Goal: Task Accomplishment & Management: Use online tool/utility

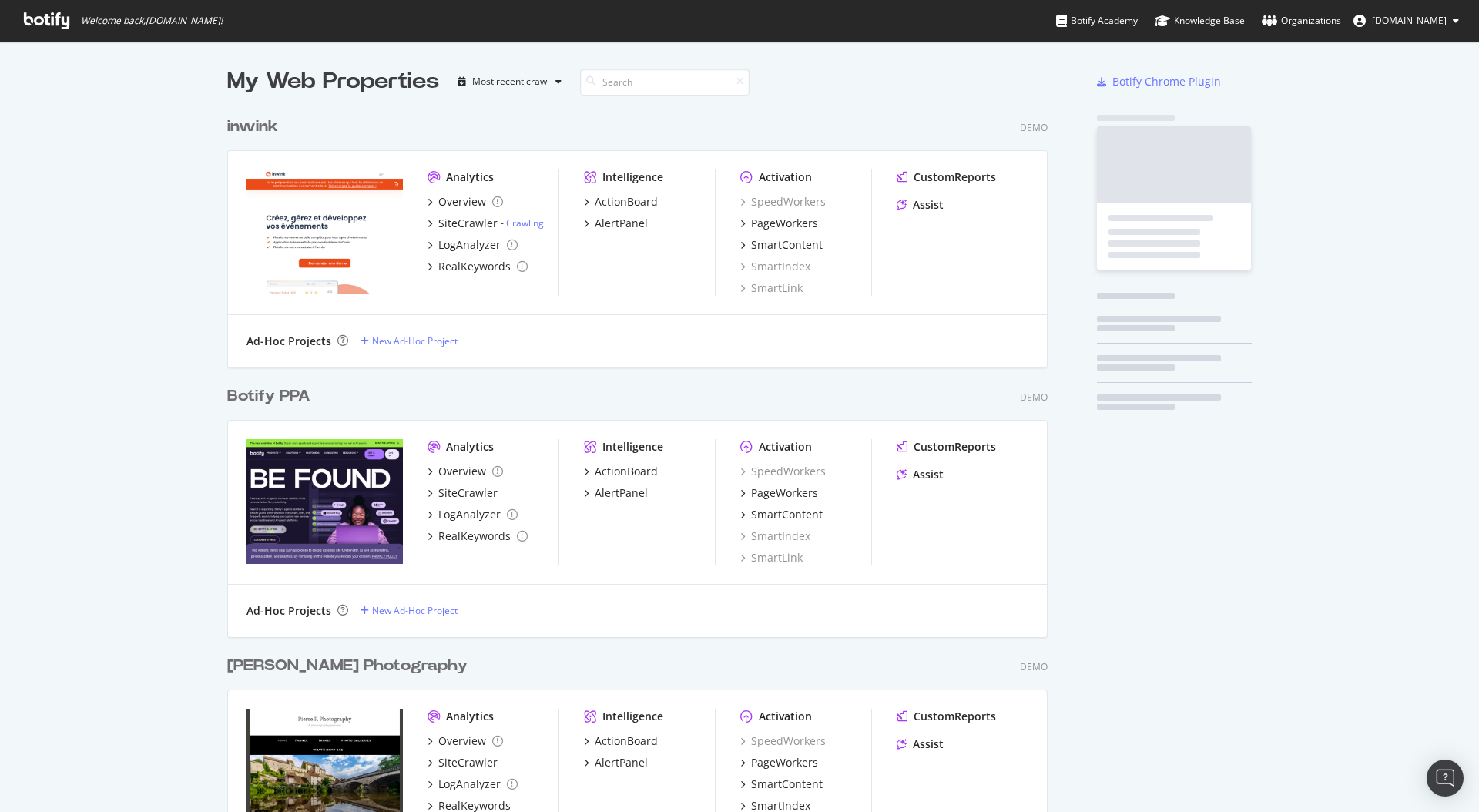
scroll to position [812, 1479]
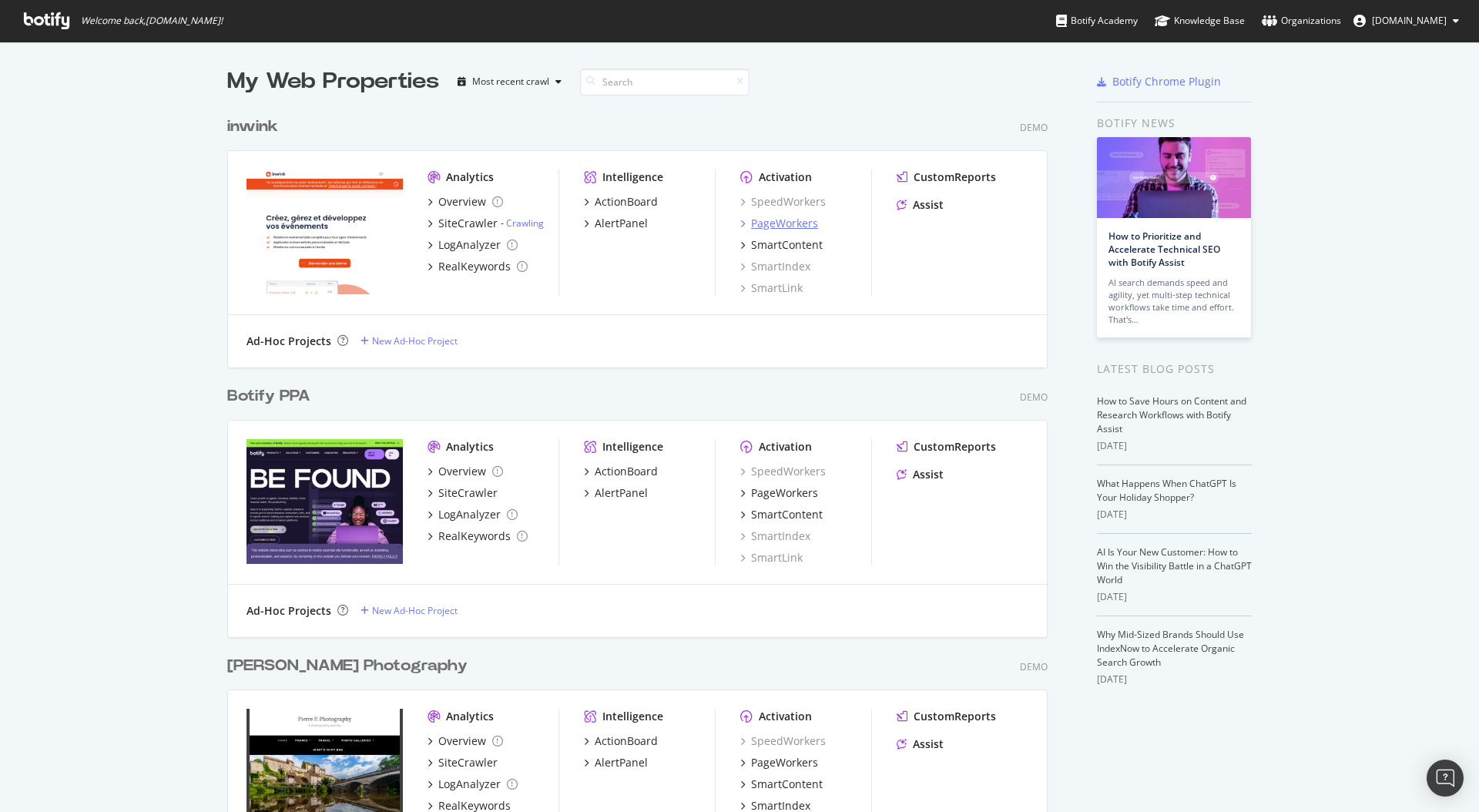
click at [802, 229] on div "PageWorkers" at bounding box center [784, 222] width 67 height 15
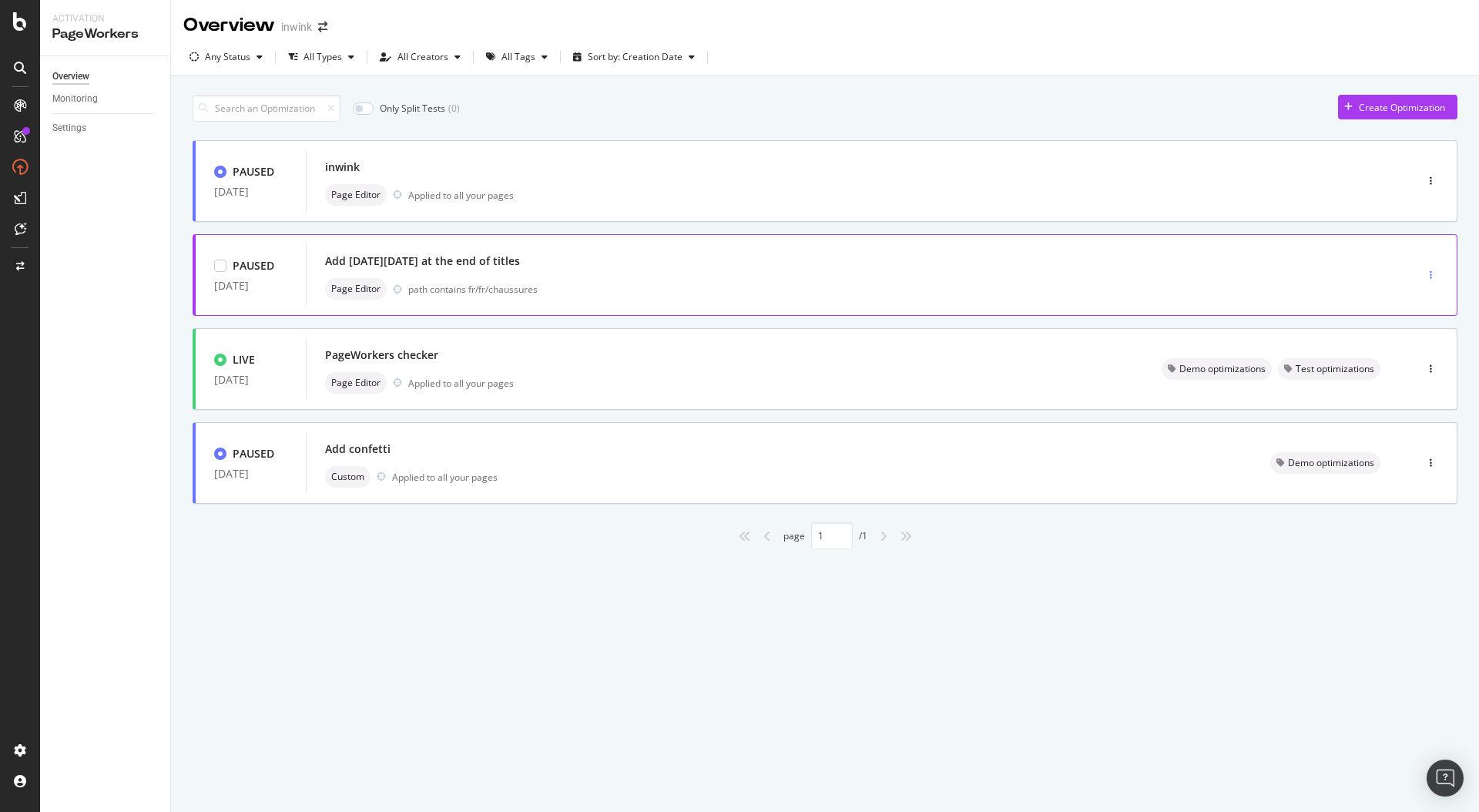
click at [1432, 271] on div "button" at bounding box center [1430, 274] width 15 height 9
click at [1396, 381] on div "Clone" at bounding box center [1405, 379] width 25 height 13
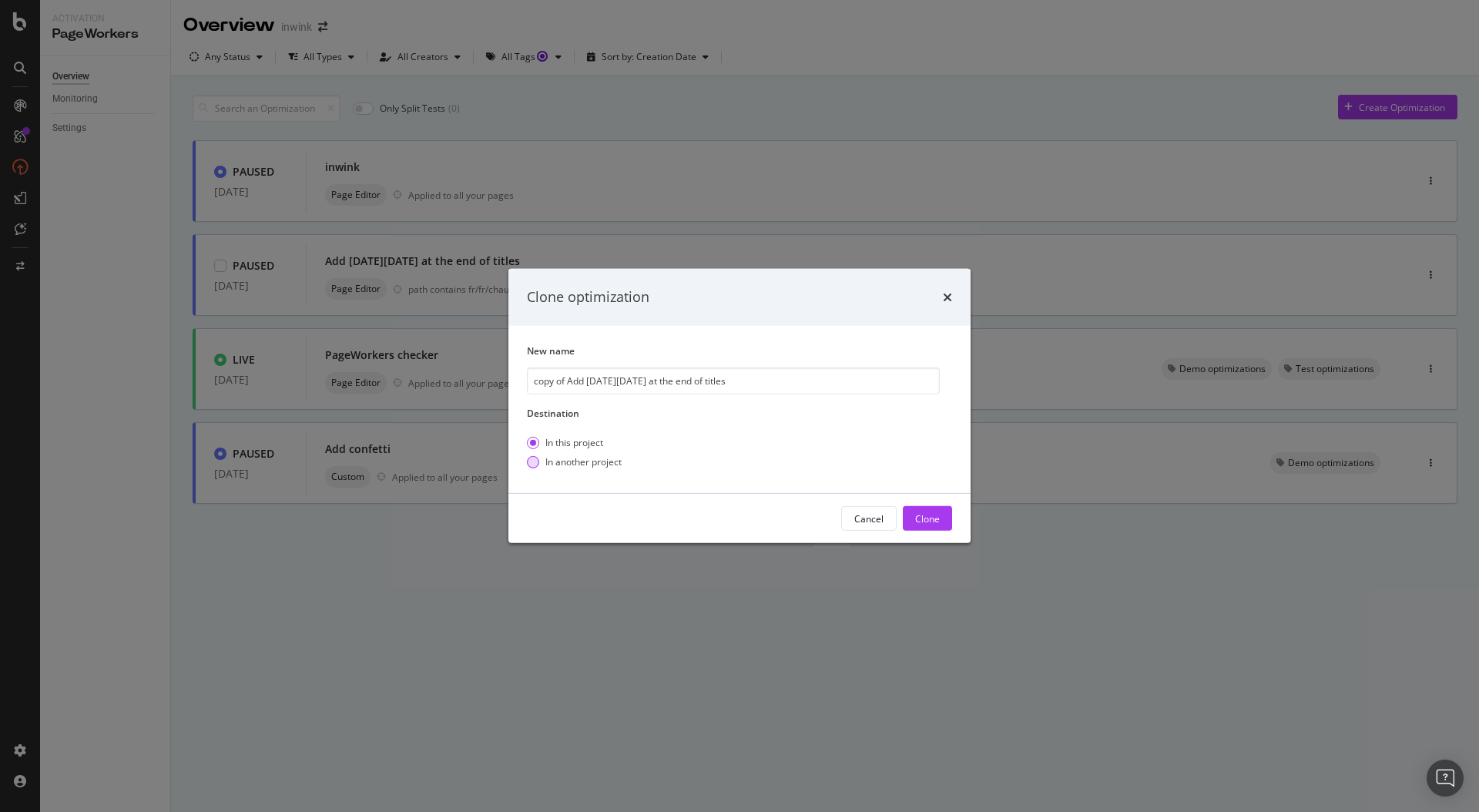
click at [568, 461] on div "In another project" at bounding box center [584, 461] width 76 height 13
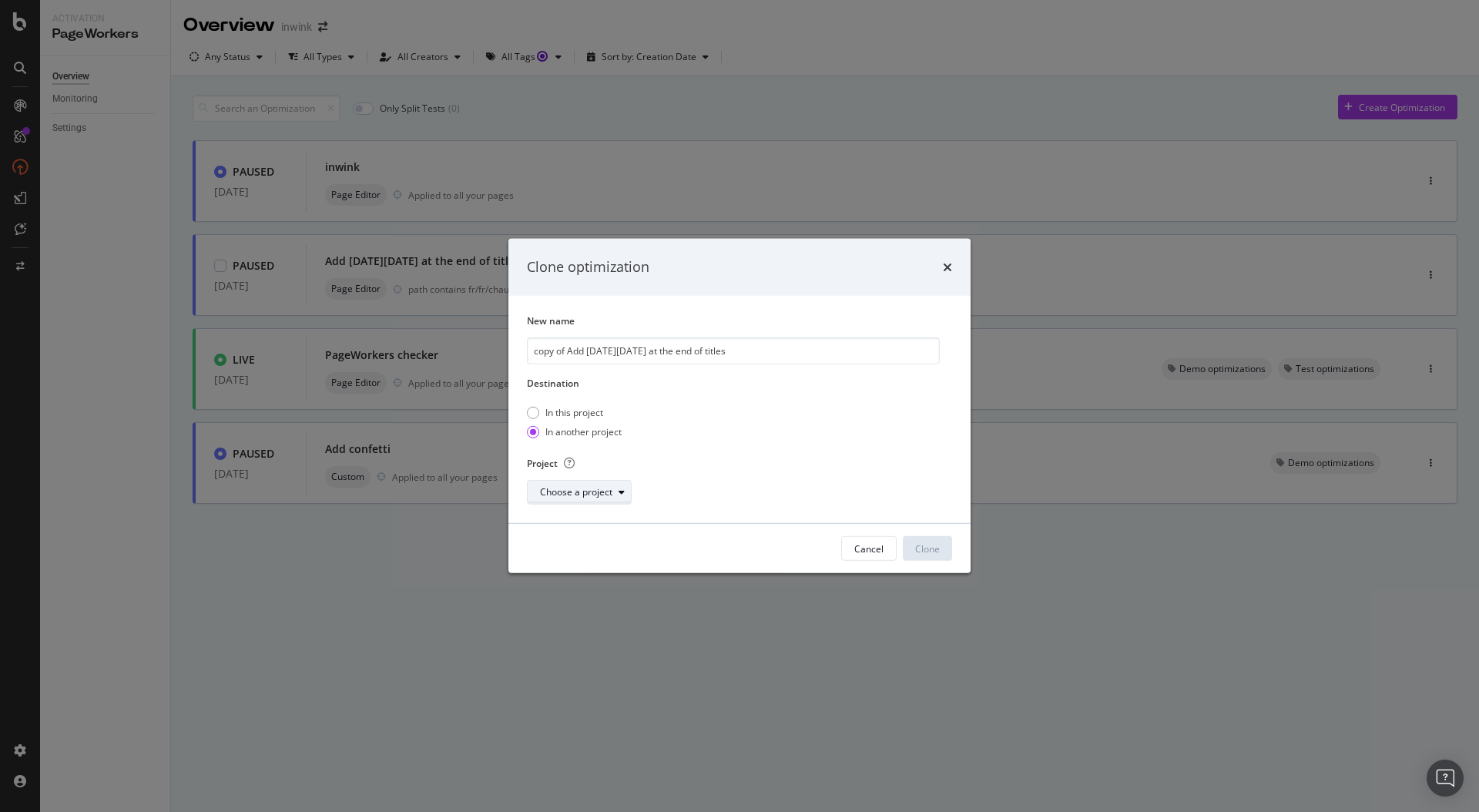
click at [583, 499] on div "Choose a project" at bounding box center [585, 492] width 91 height 22
click at [584, 550] on div "Botify PPA" at bounding box center [565, 546] width 44 height 13
click at [930, 547] on div "Clone" at bounding box center [927, 548] width 25 height 13
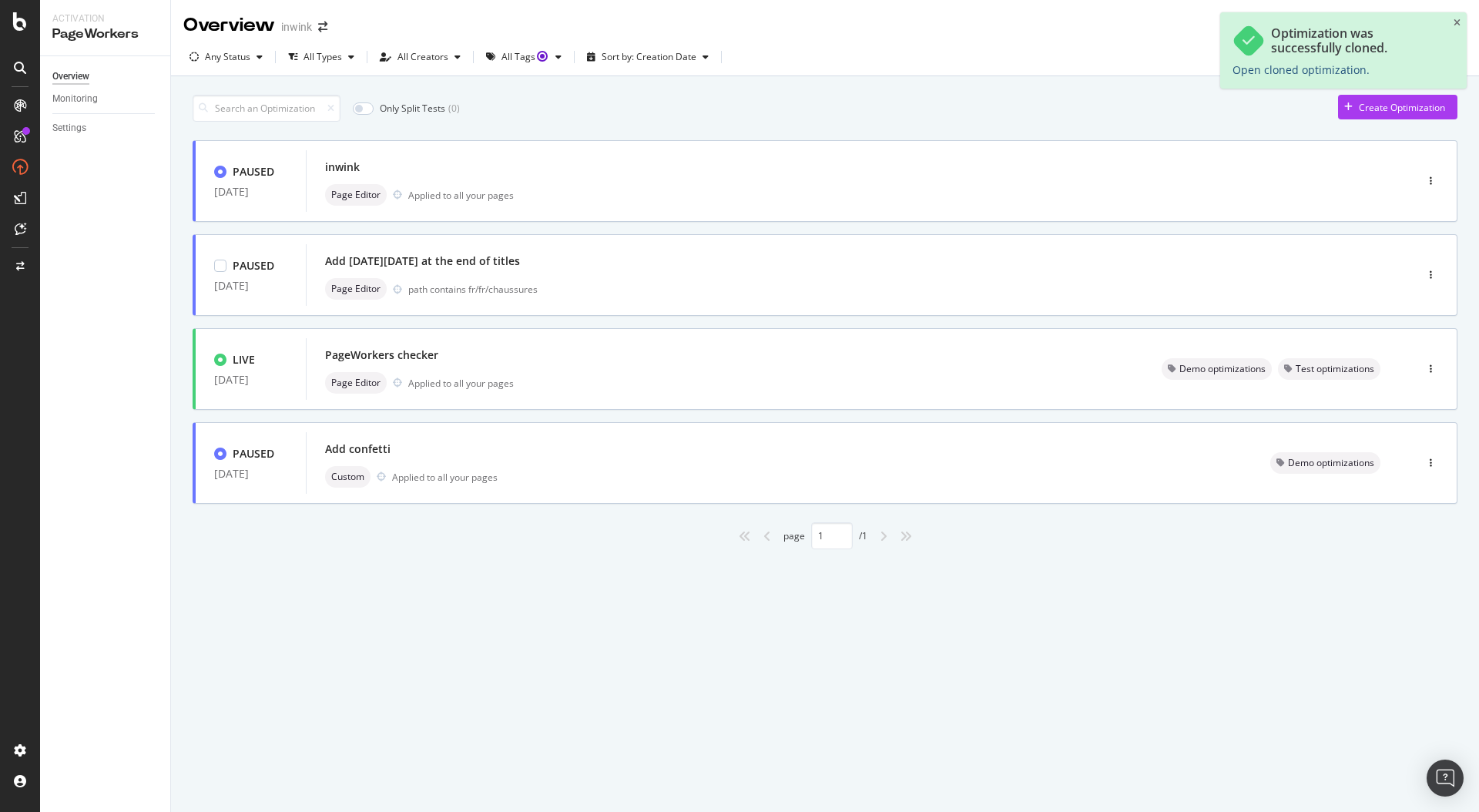
click at [1316, 66] on link "Open cloned optimization." at bounding box center [1300, 70] width 137 height 15
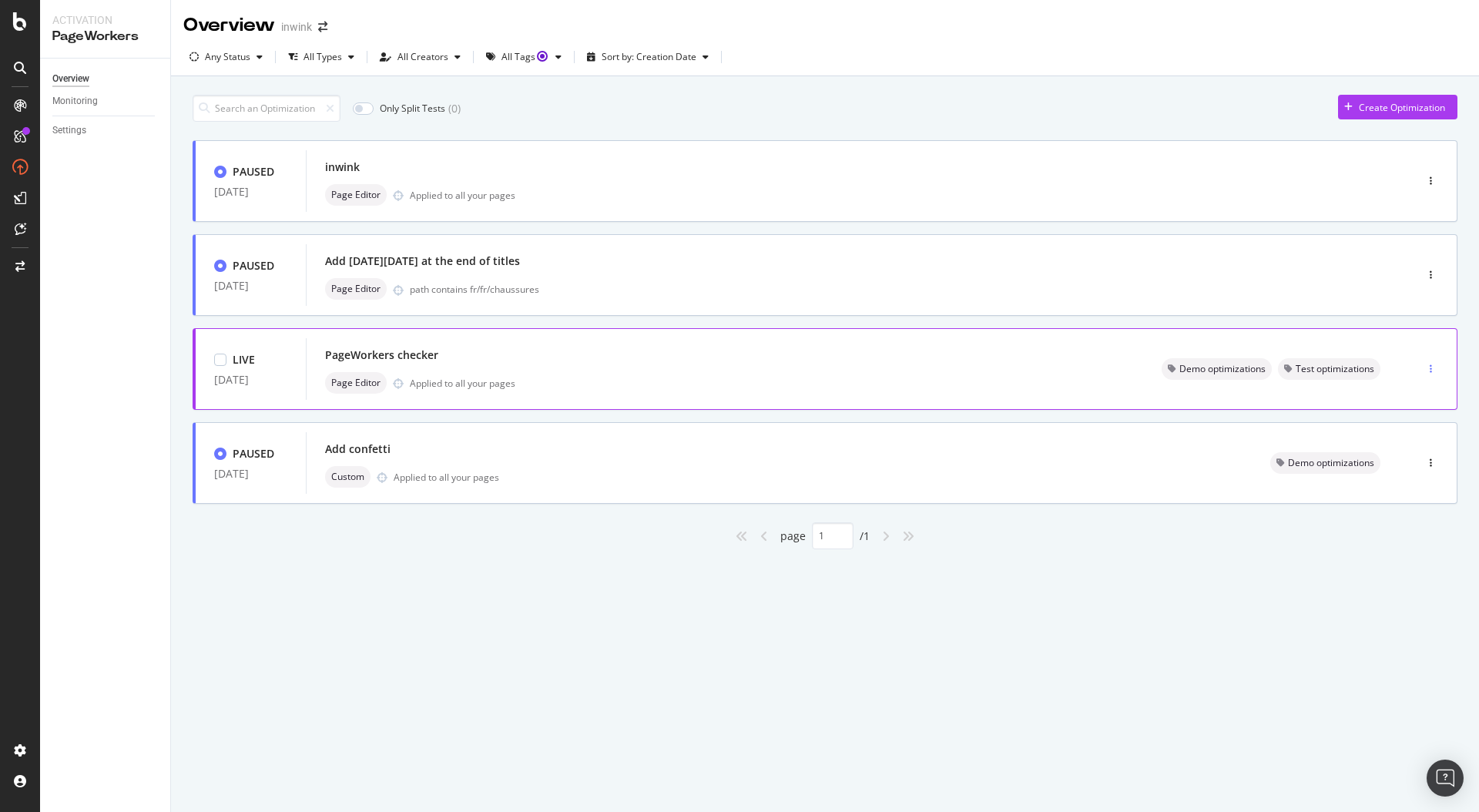
click at [1430, 371] on icon "button" at bounding box center [1431, 368] width 2 height 9
click at [890, 644] on div "Overview inwink Any Status All Types All Creators All Tags Sort by: Creation Da…" at bounding box center [824, 406] width 1308 height 812
click at [1438, 373] on div at bounding box center [1431, 368] width 52 height 31
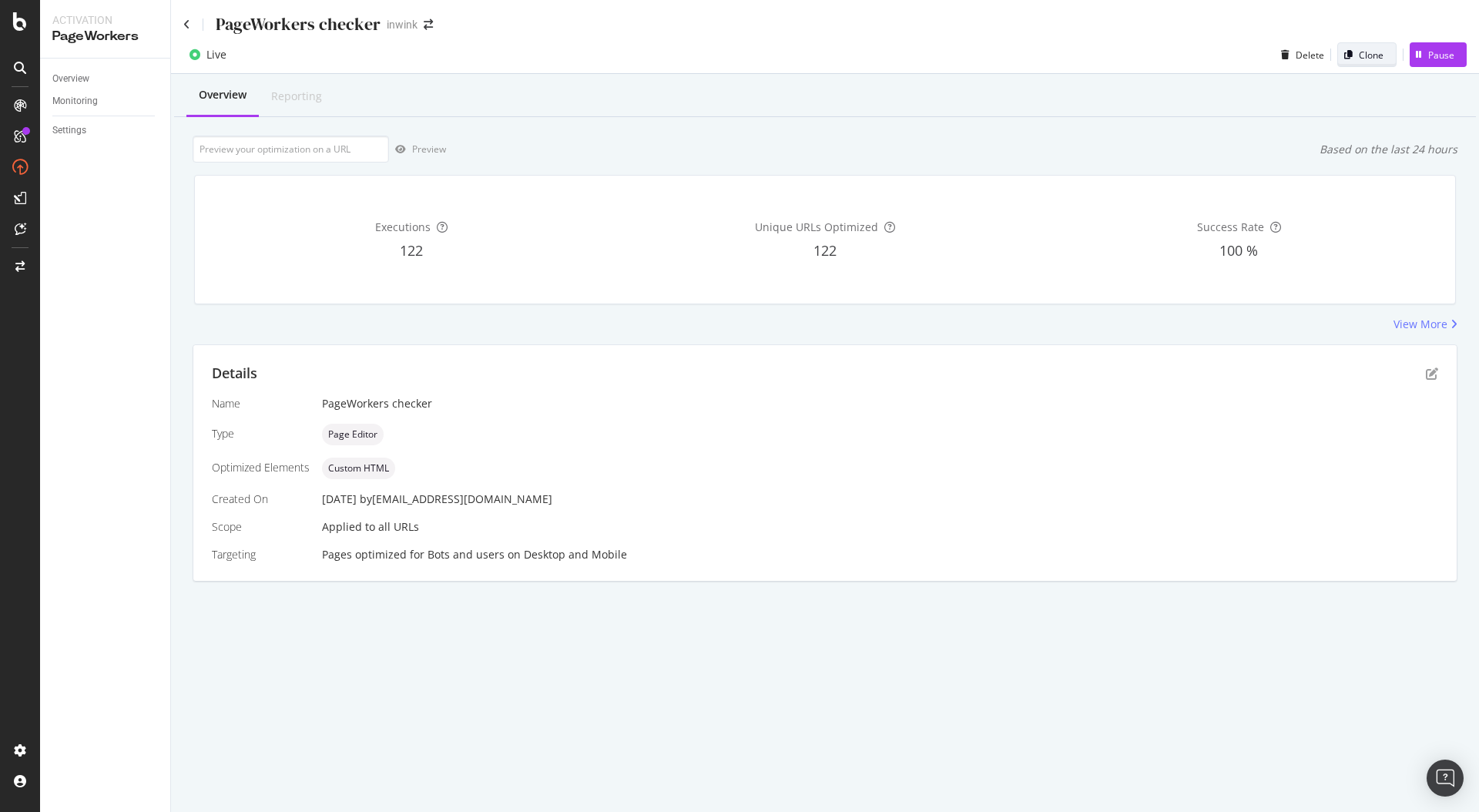
click at [1374, 52] on div "Clone" at bounding box center [1371, 55] width 25 height 13
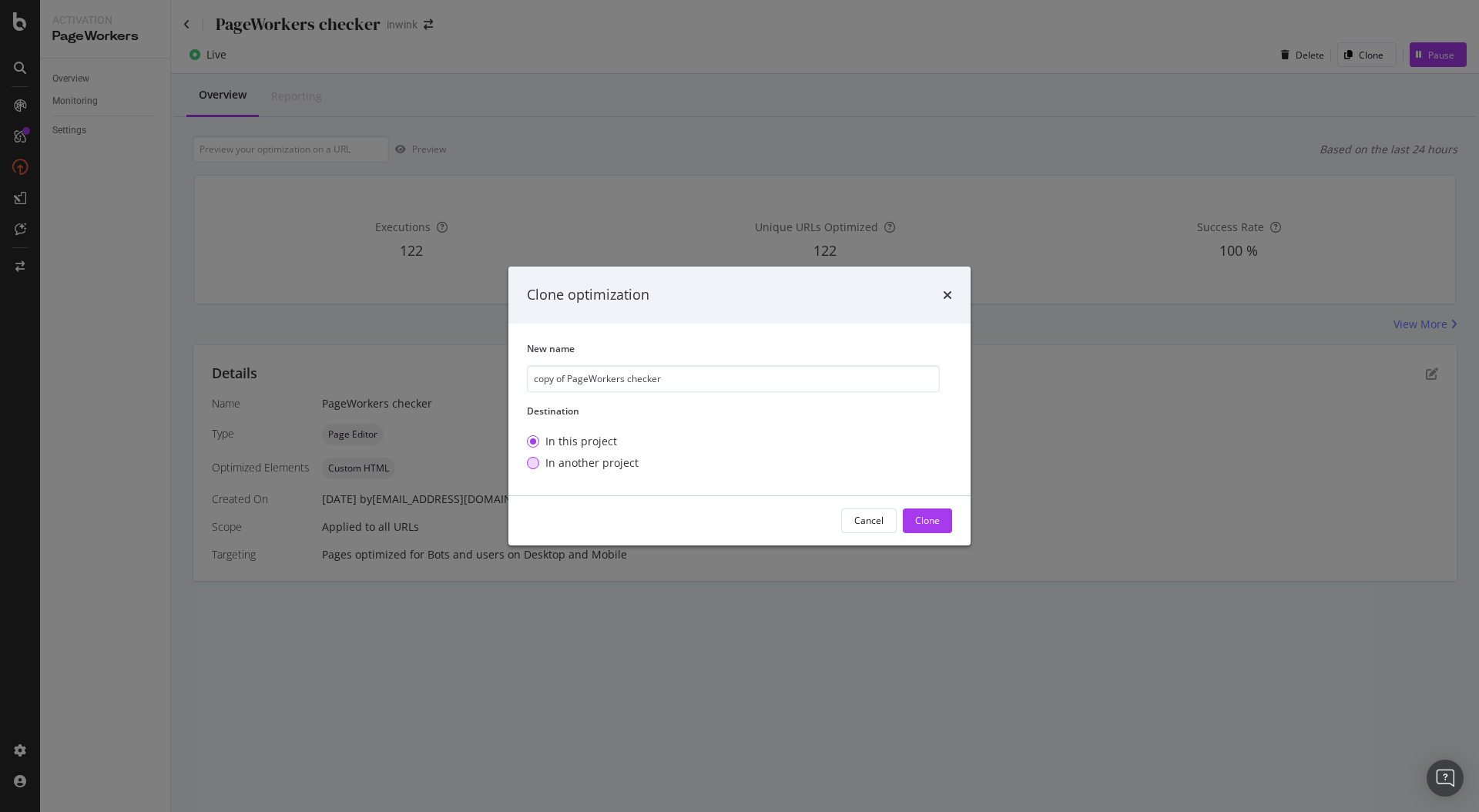
click at [593, 461] on div "In another project" at bounding box center [592, 462] width 93 height 15
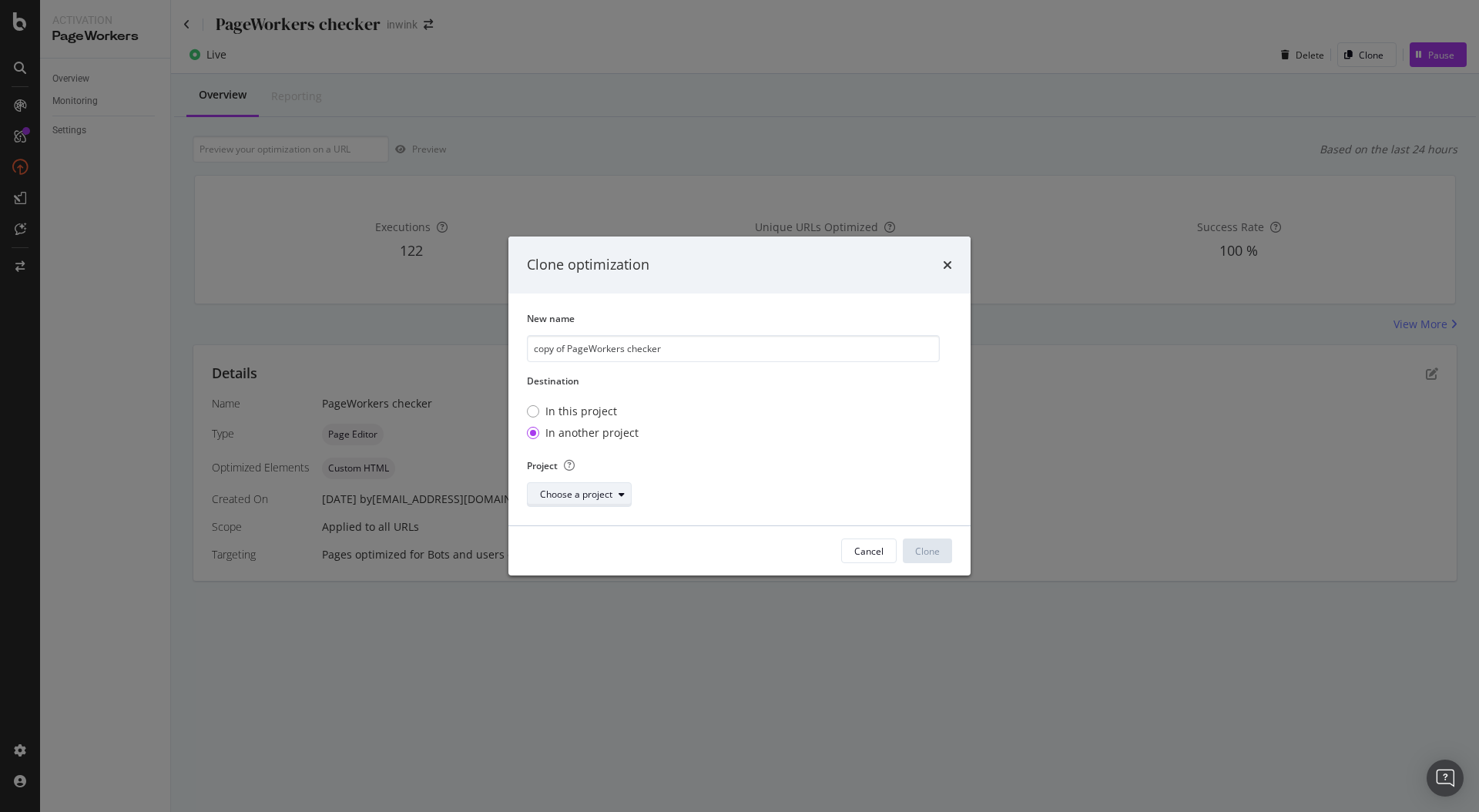
click at [596, 490] on div "Choose a project" at bounding box center [576, 494] width 73 height 9
click at [946, 268] on icon "times" at bounding box center [947, 264] width 9 height 12
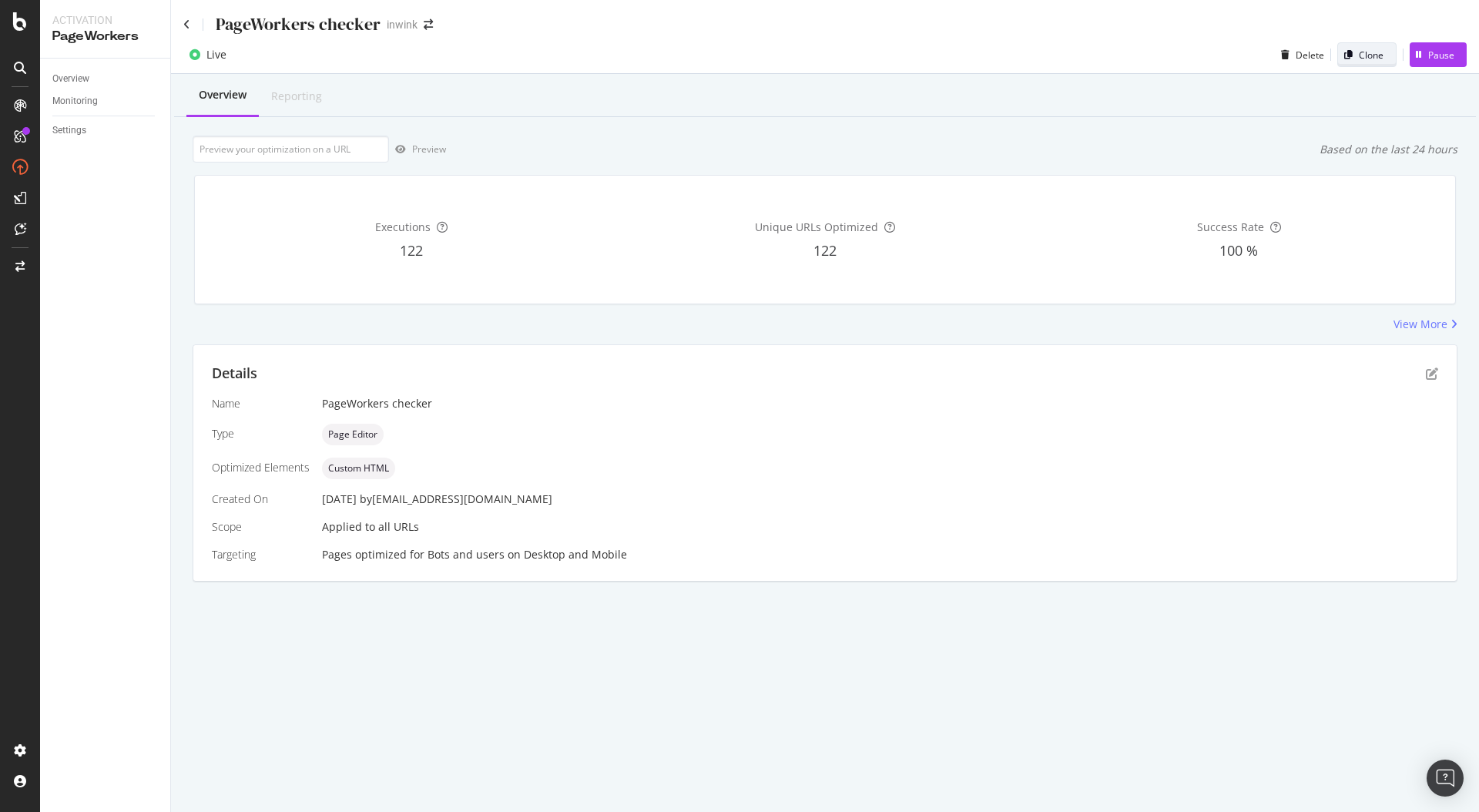
click at [1362, 58] on div "Clone" at bounding box center [1371, 55] width 25 height 13
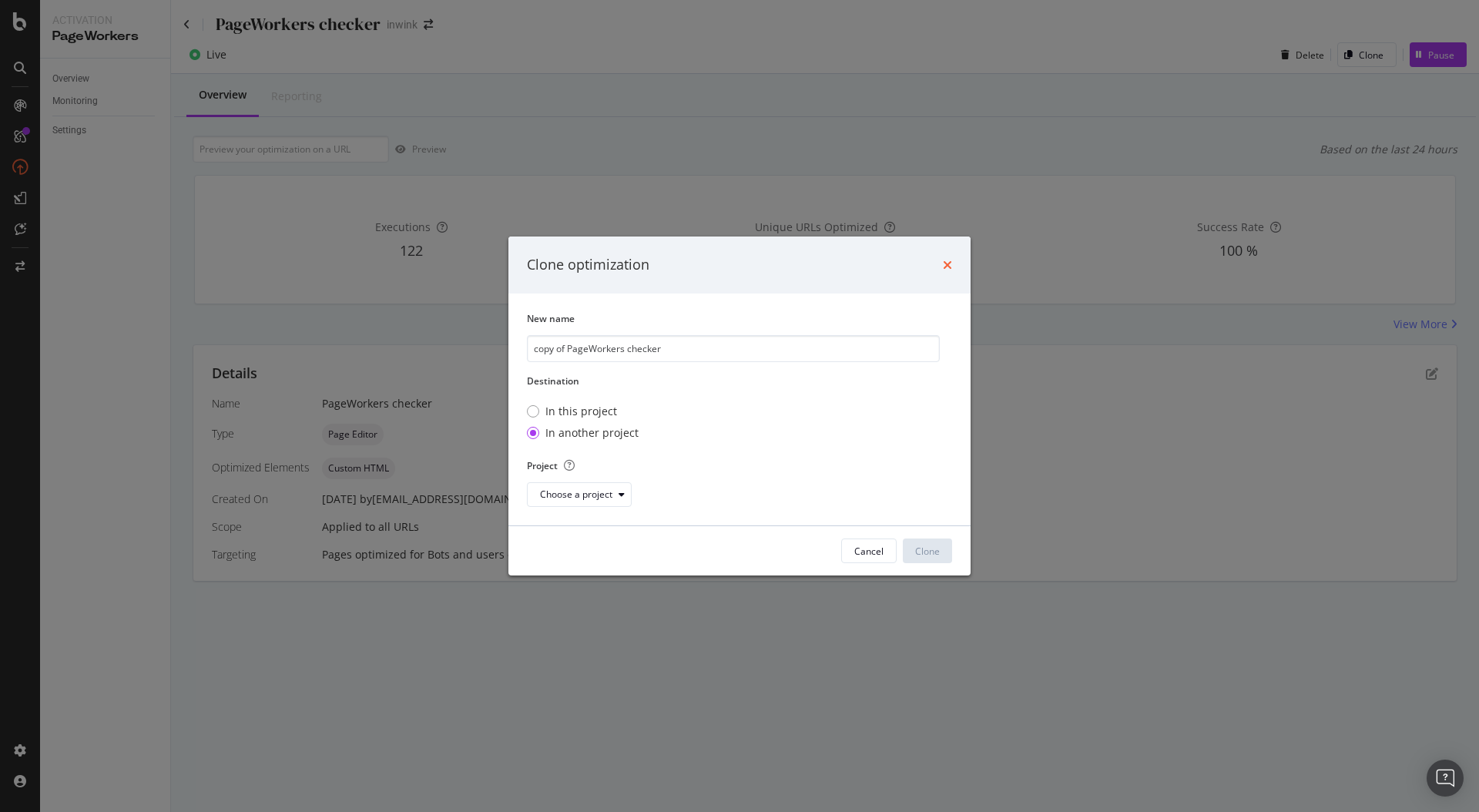
click at [946, 267] on icon "times" at bounding box center [947, 264] width 9 height 12
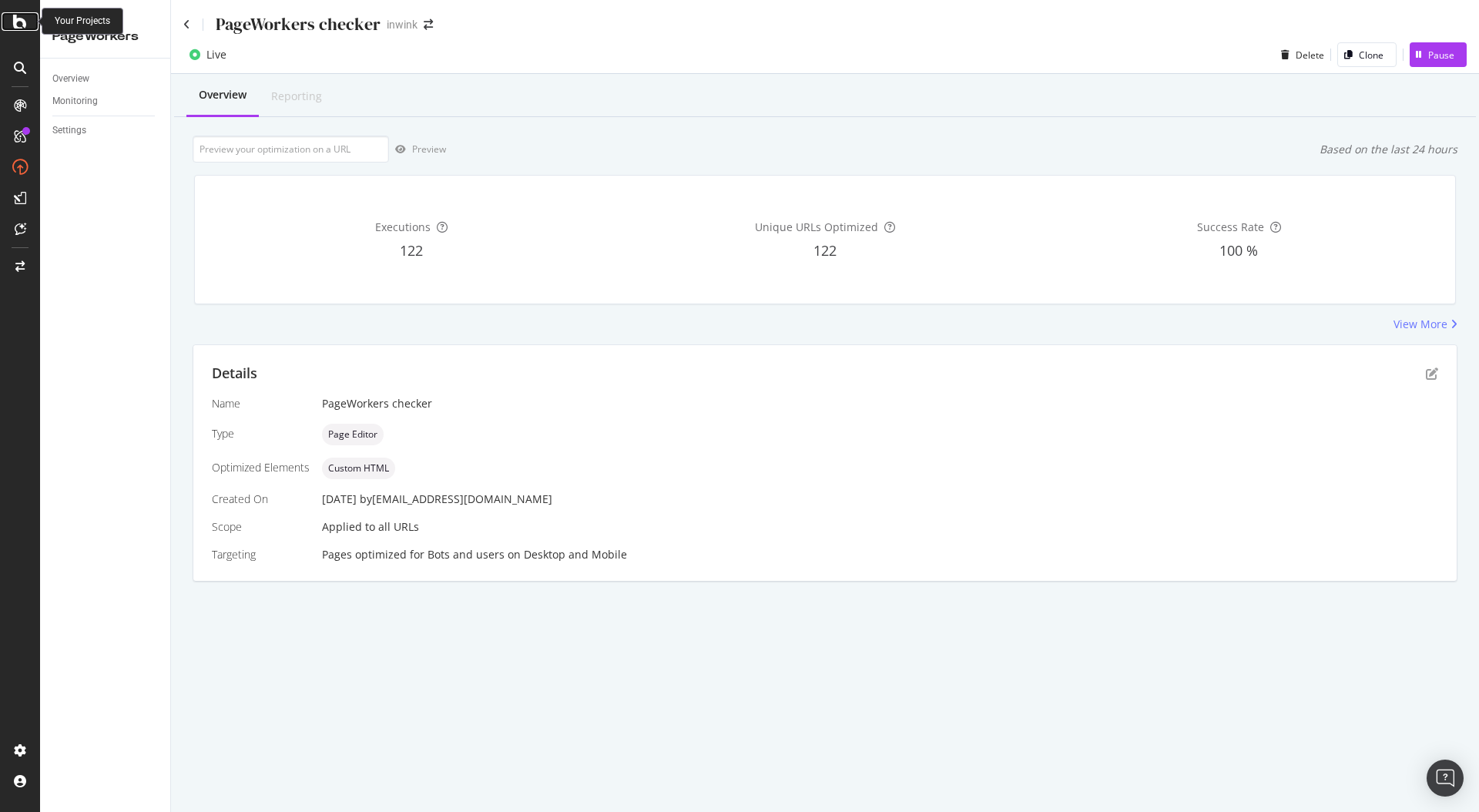
click at [25, 27] on icon at bounding box center [20, 21] width 14 height 19
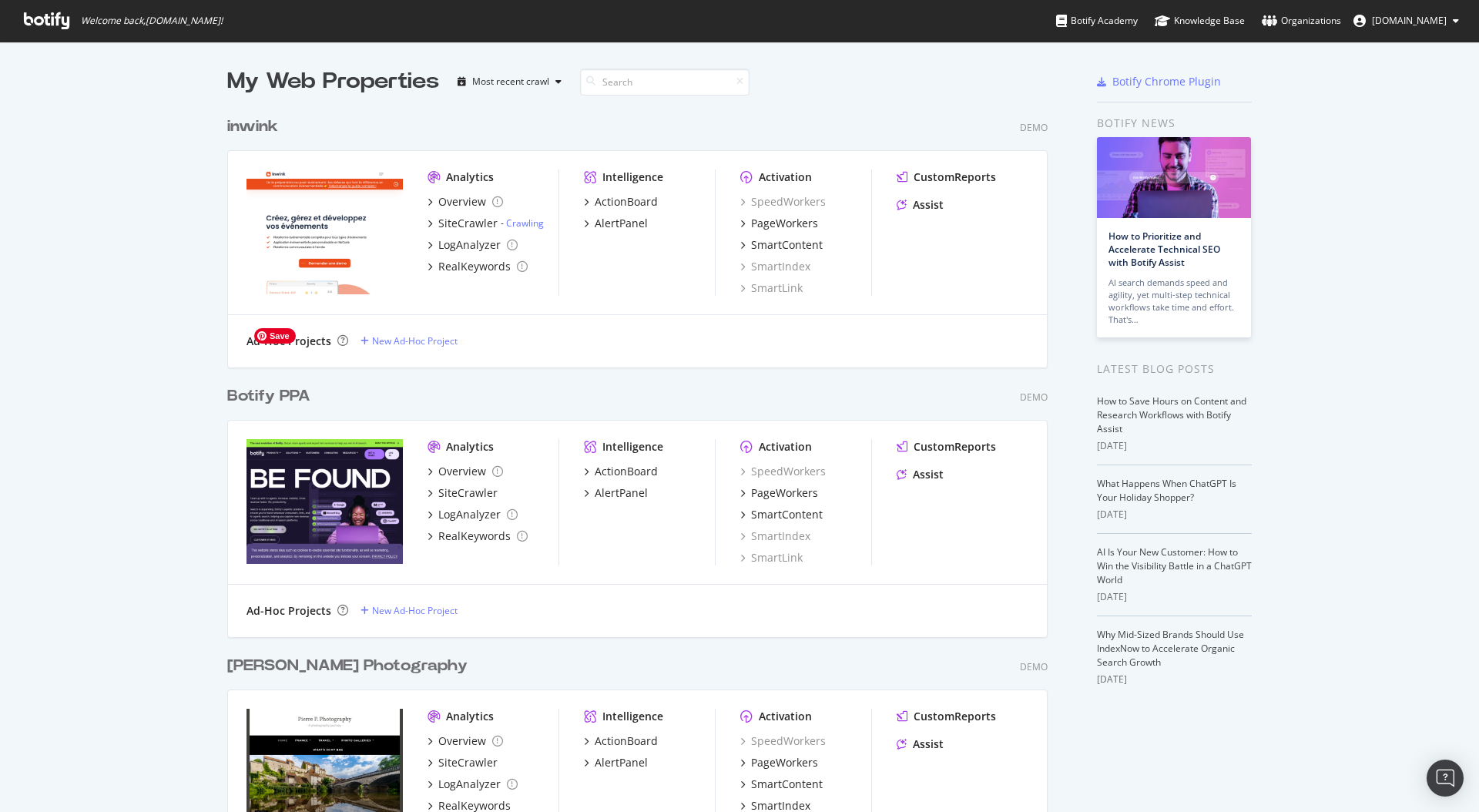
scroll to position [388, 0]
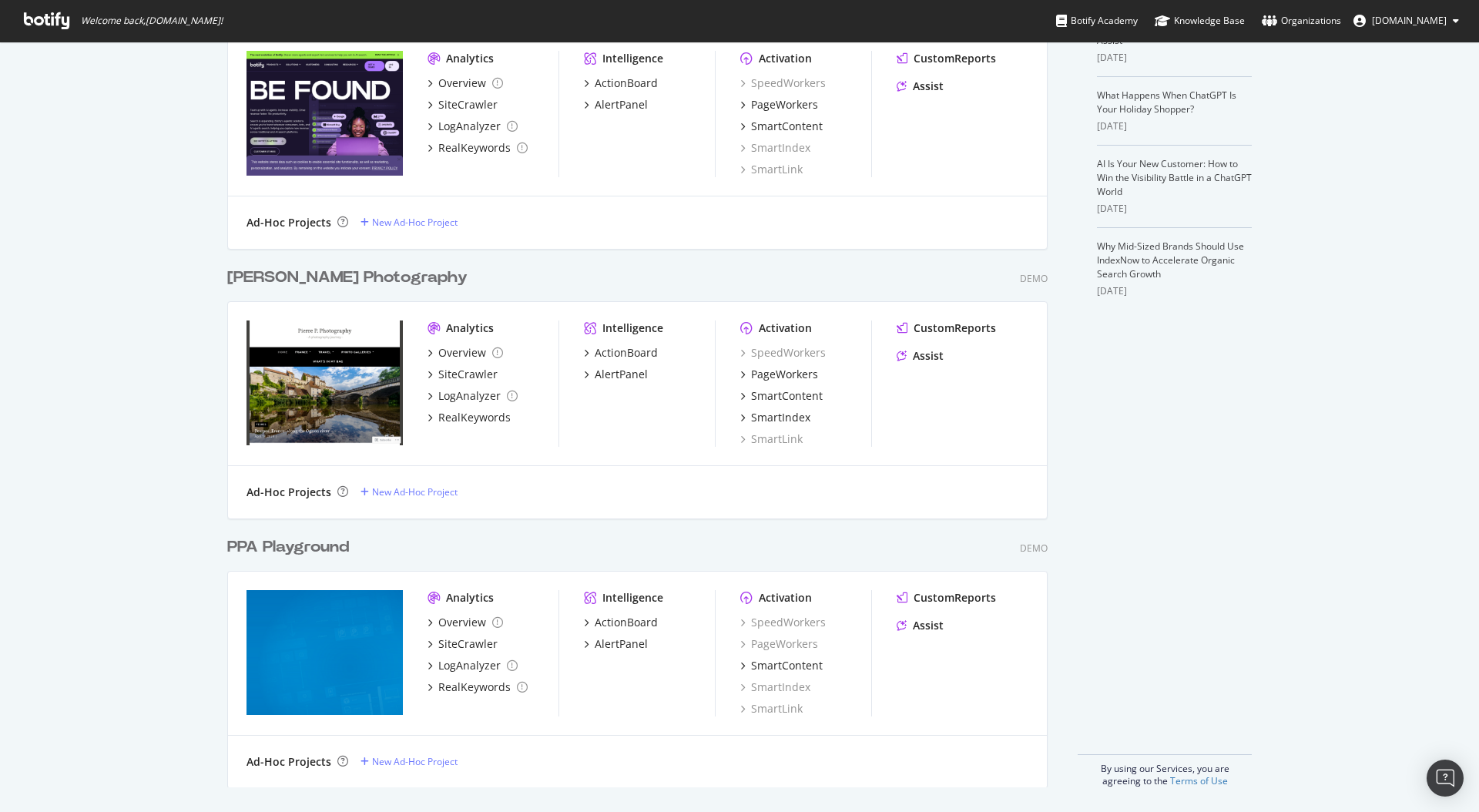
click at [161, 464] on div "My Web Properties Most recent crawl inwink Demo Analytics Overview SiteCrawler …" at bounding box center [740, 232] width 1479 height 1158
